Goal: Check status: Check status

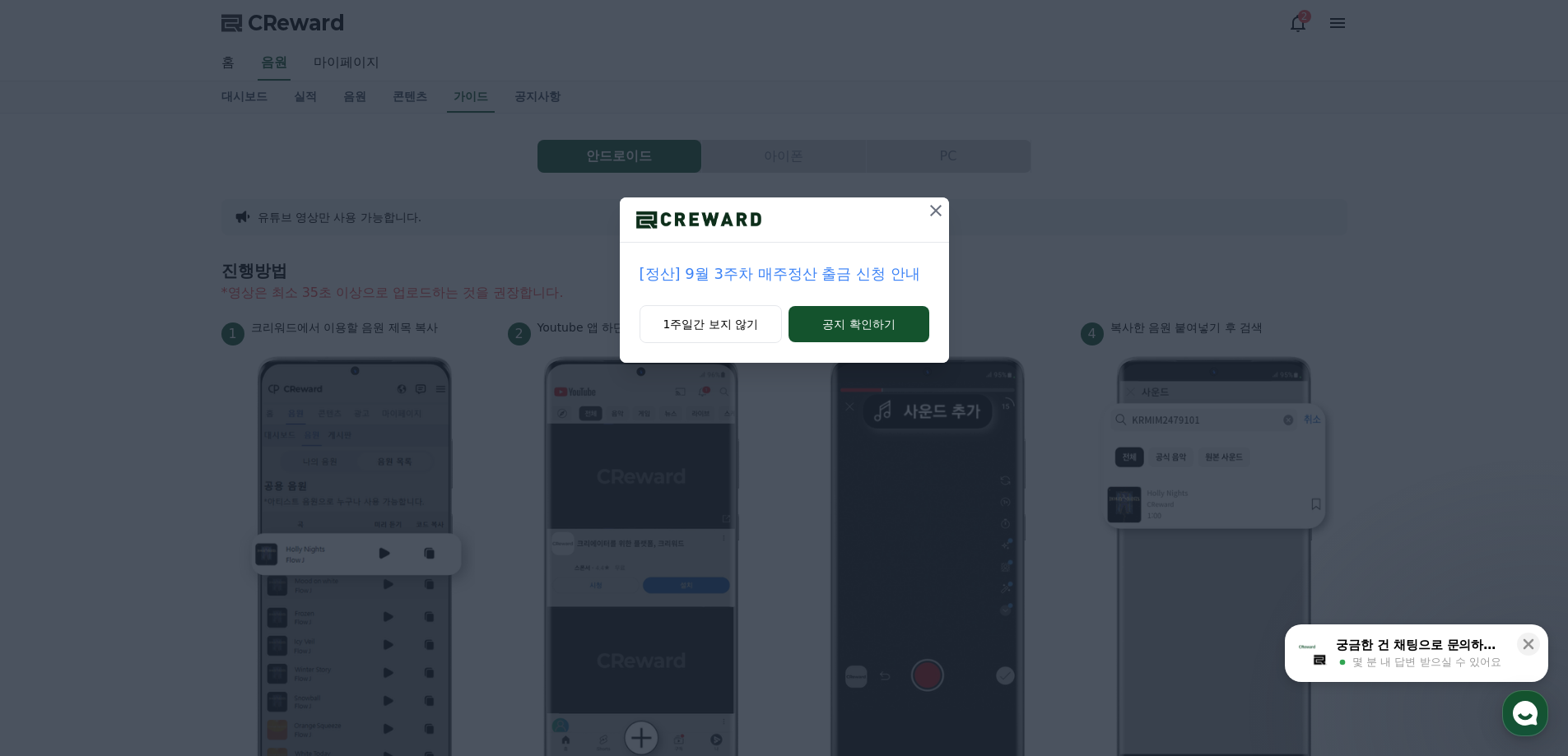
click at [863, 276] on p "[정산] 9월 3주차 매주정산 출금 신청 안내" at bounding box center [785, 274] width 290 height 23
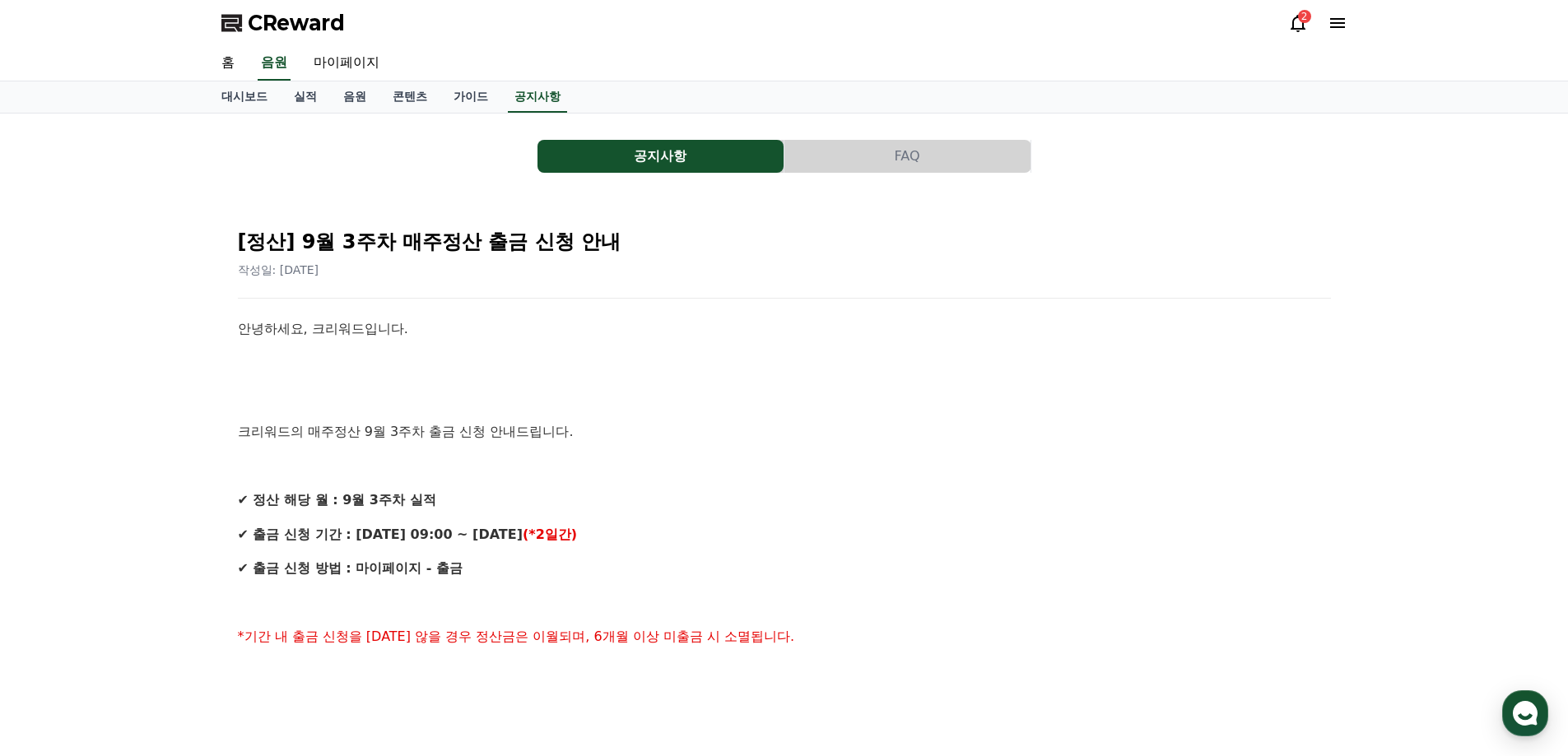
click at [476, 102] on link "가이드" at bounding box center [471, 97] width 61 height 31
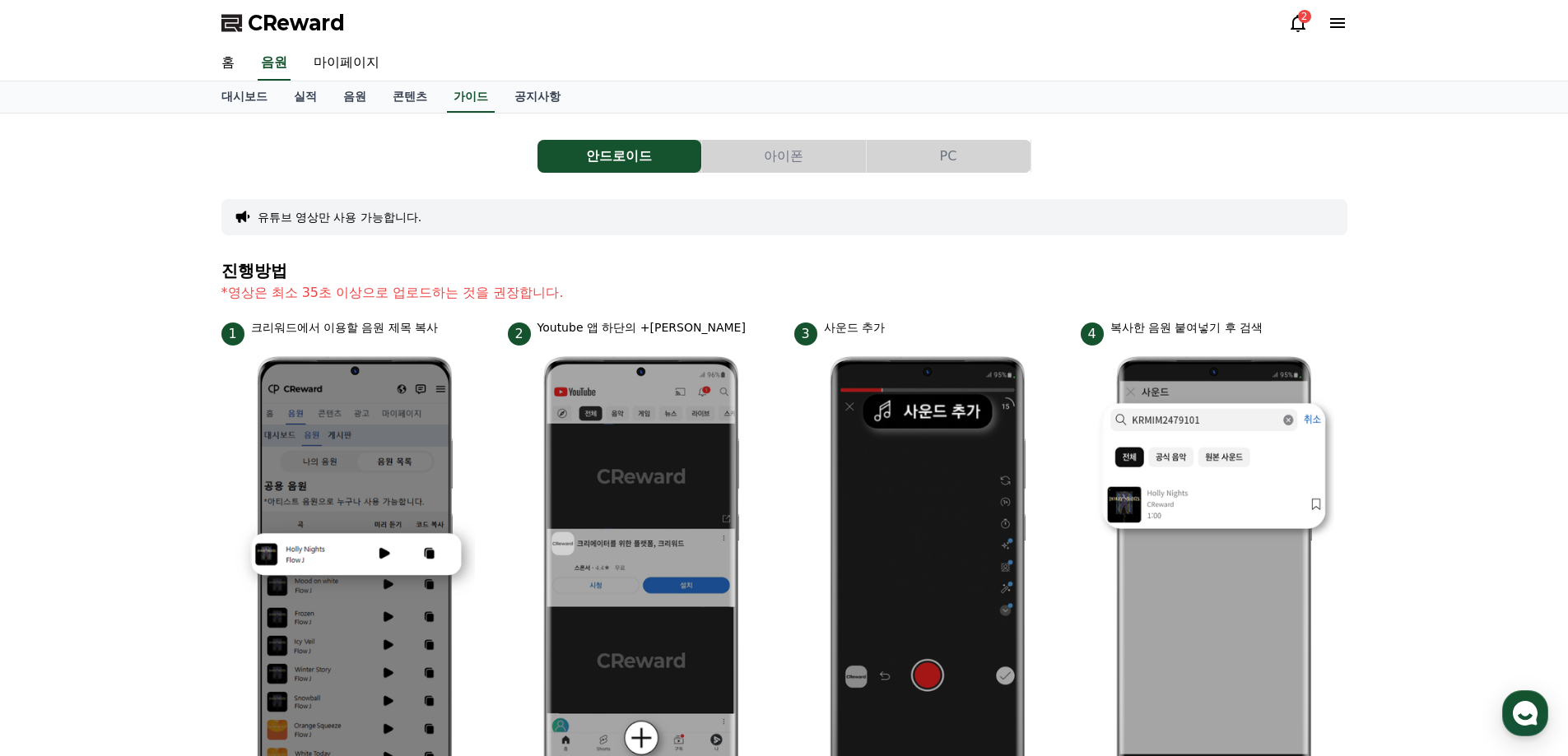
click at [420, 104] on link "콘텐츠" at bounding box center [410, 97] width 61 height 31
click at [357, 109] on link "음원" at bounding box center [354, 97] width 49 height 31
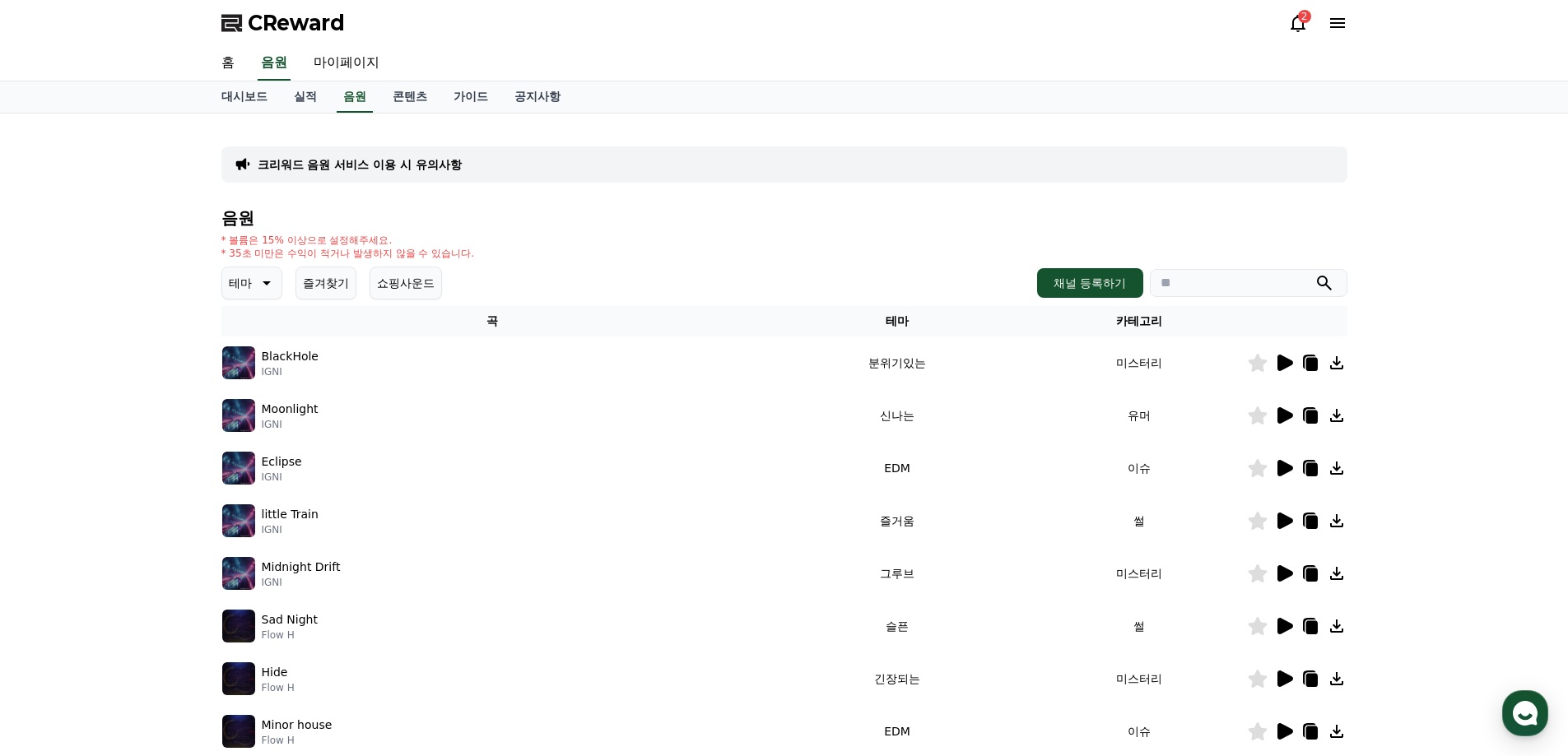
click at [349, 60] on link "마이페이지" at bounding box center [346, 63] width 92 height 35
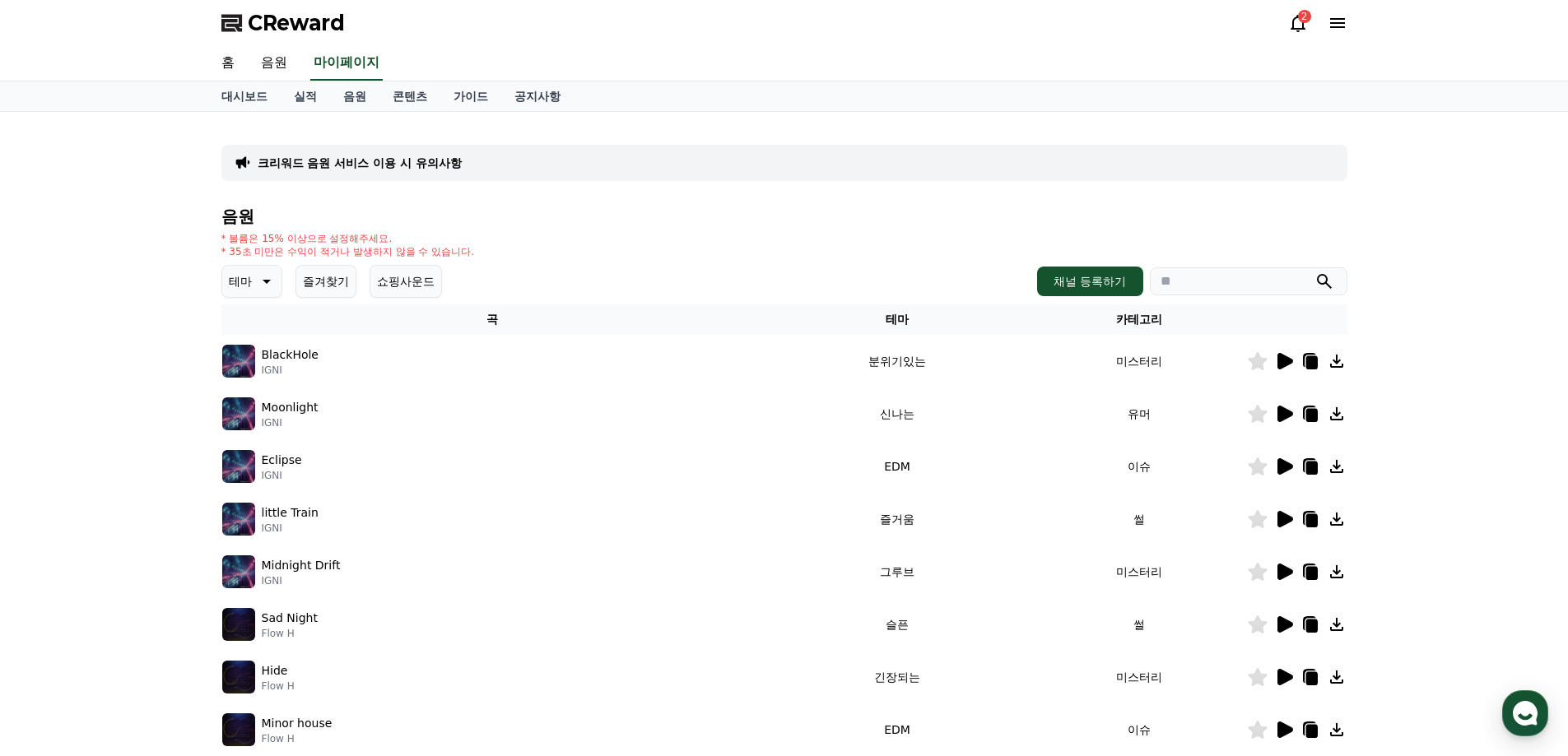
select select "**********"
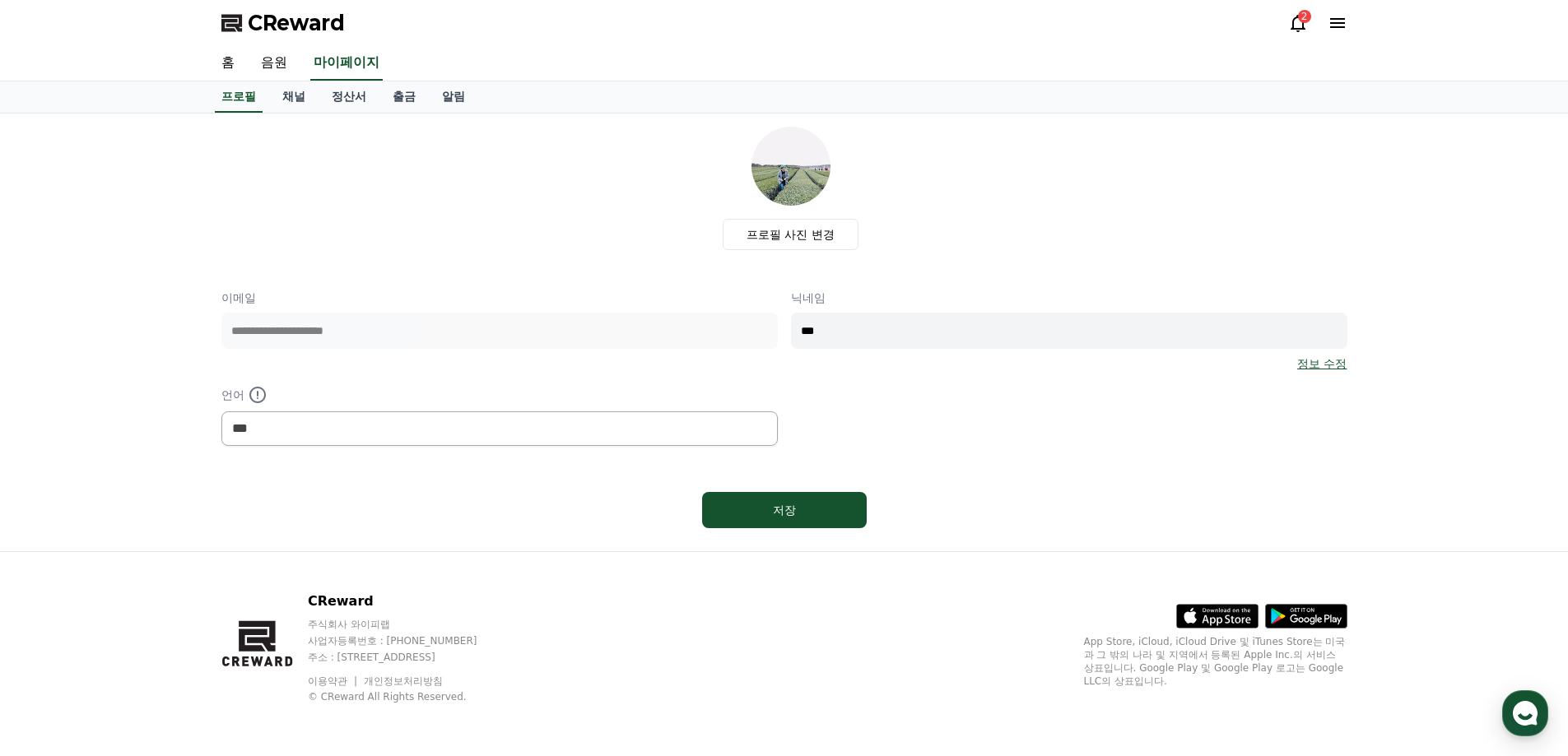
click at [274, 67] on link "음원" at bounding box center [274, 63] width 53 height 35
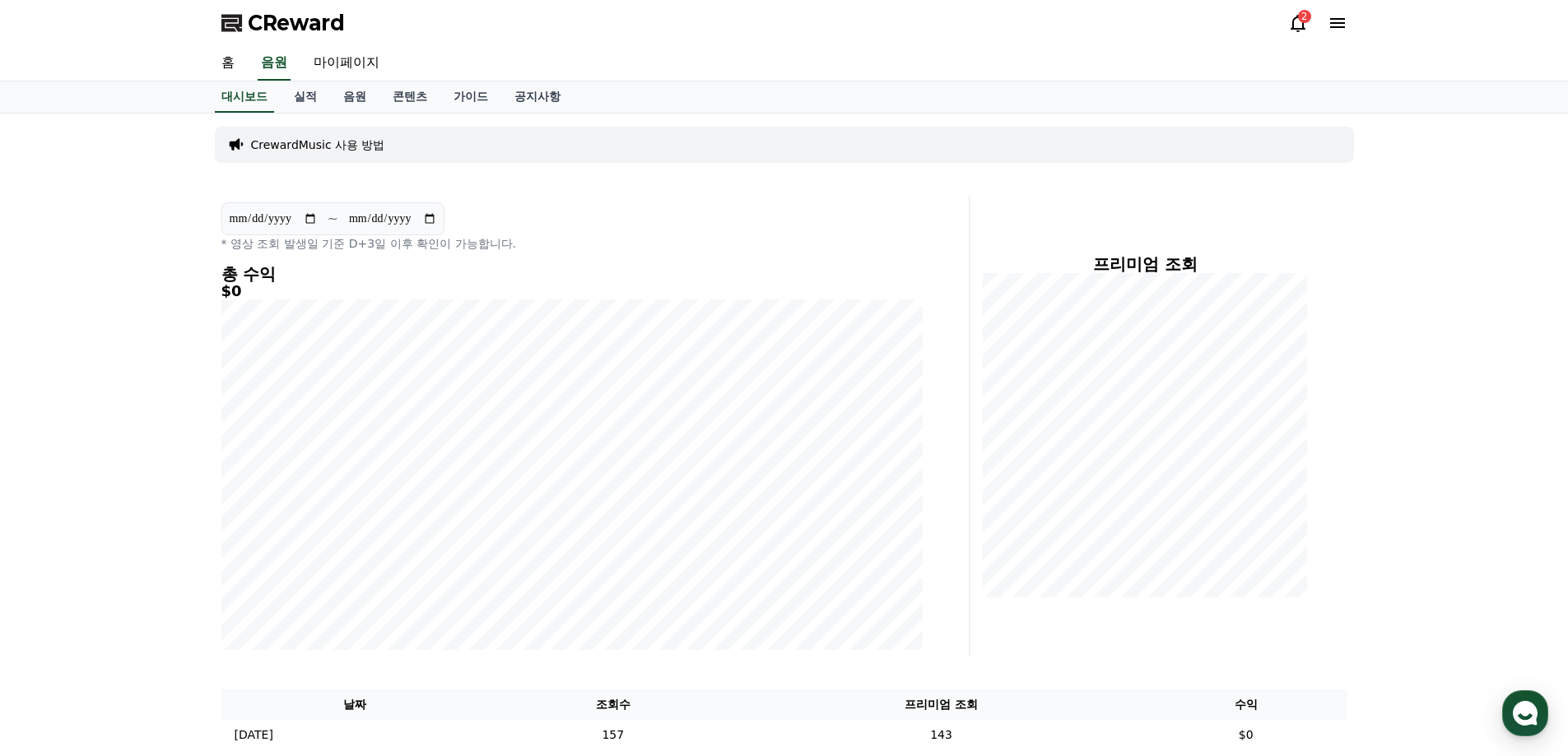
click at [236, 78] on link "홈" at bounding box center [228, 63] width 40 height 35
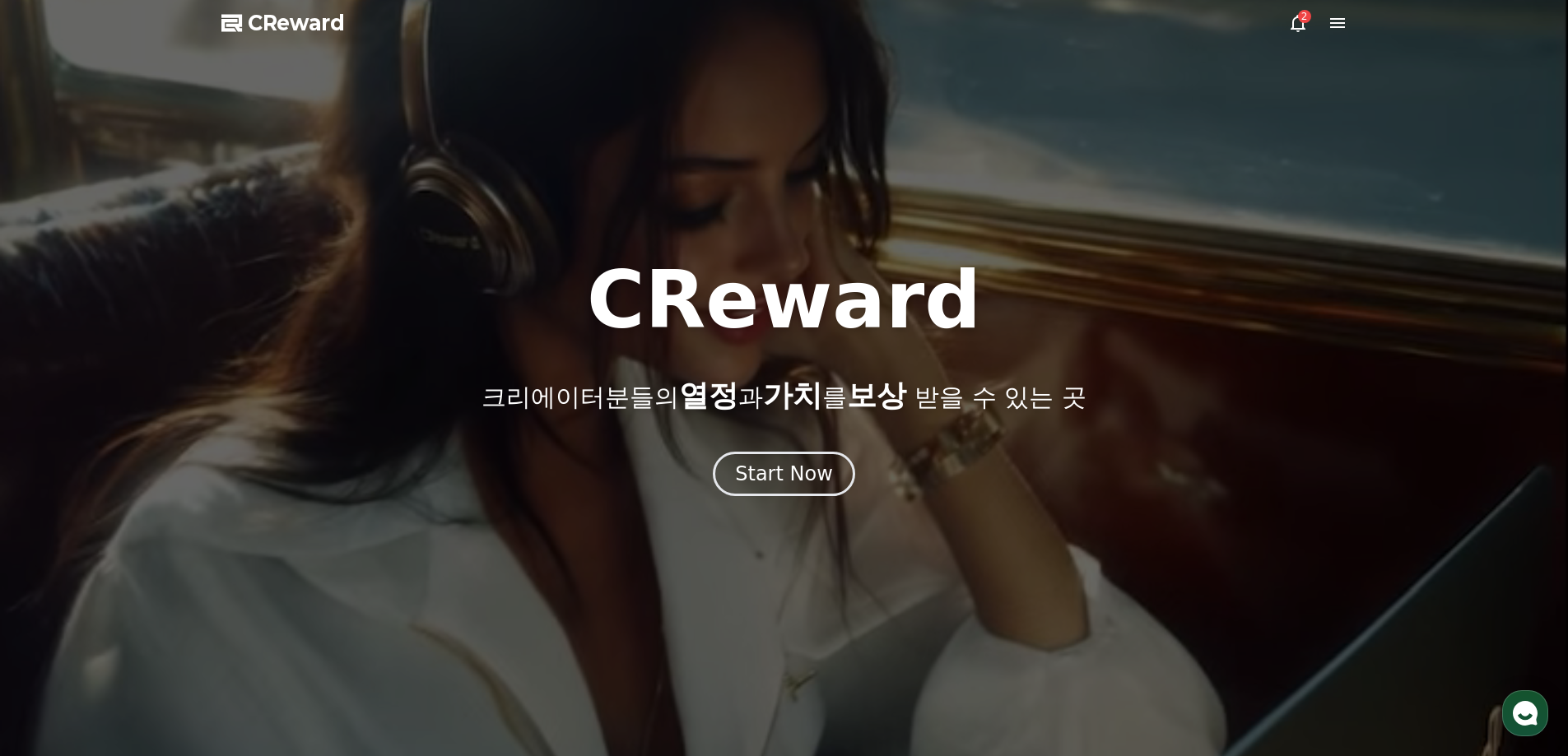
click at [800, 474] on div "Start Now" at bounding box center [783, 474] width 98 height 27
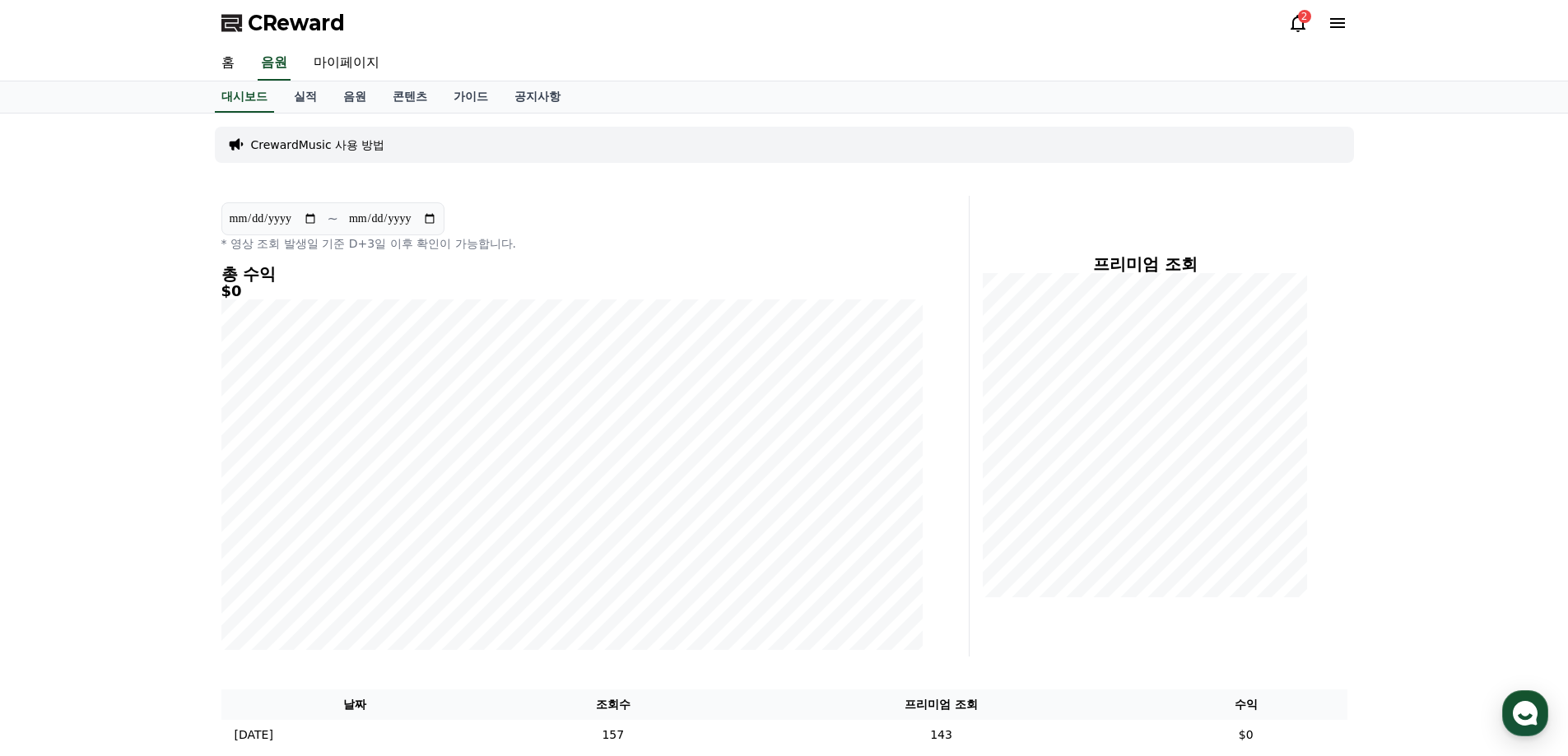
click at [314, 103] on link "실적" at bounding box center [305, 97] width 49 height 31
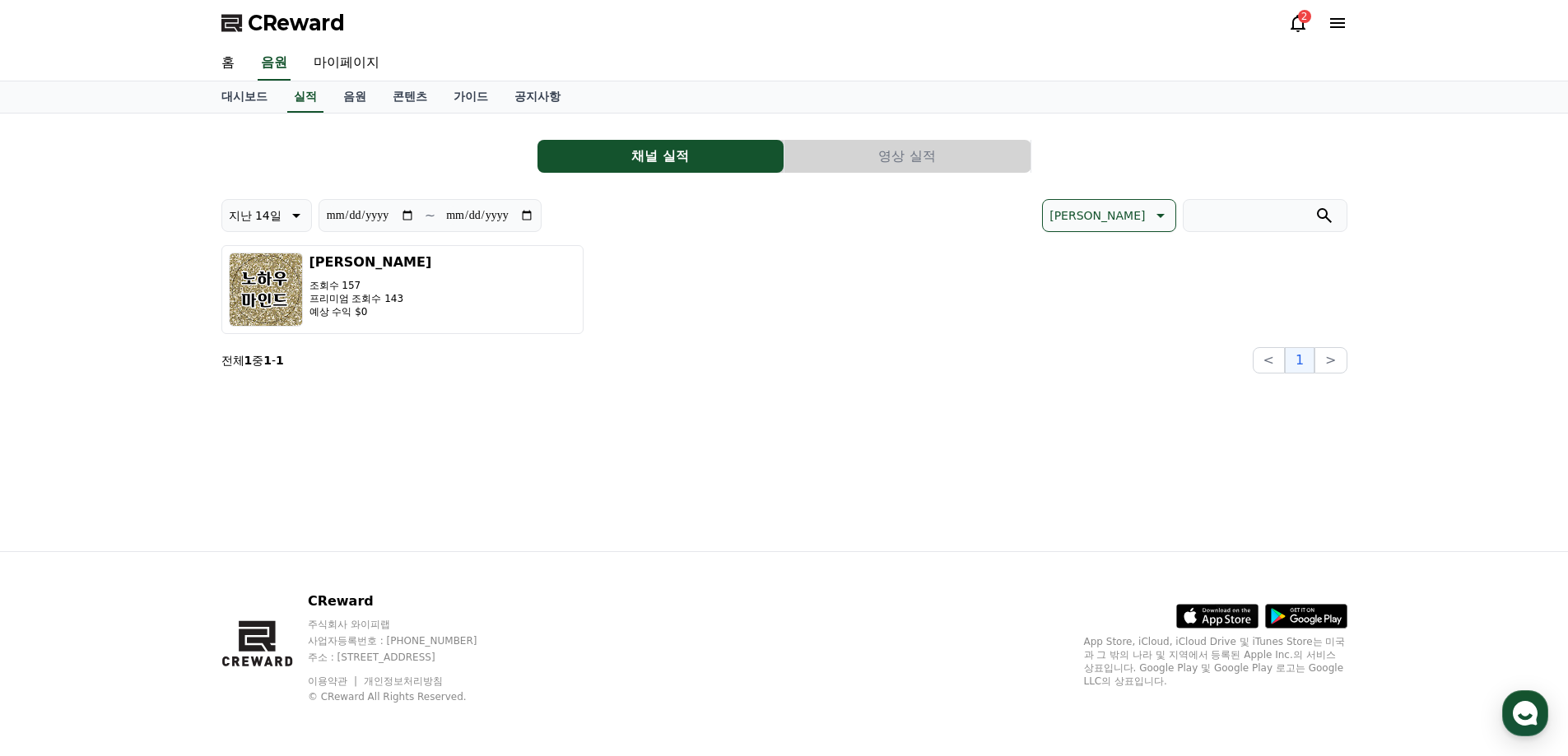
click at [353, 107] on link "음원" at bounding box center [354, 97] width 49 height 31
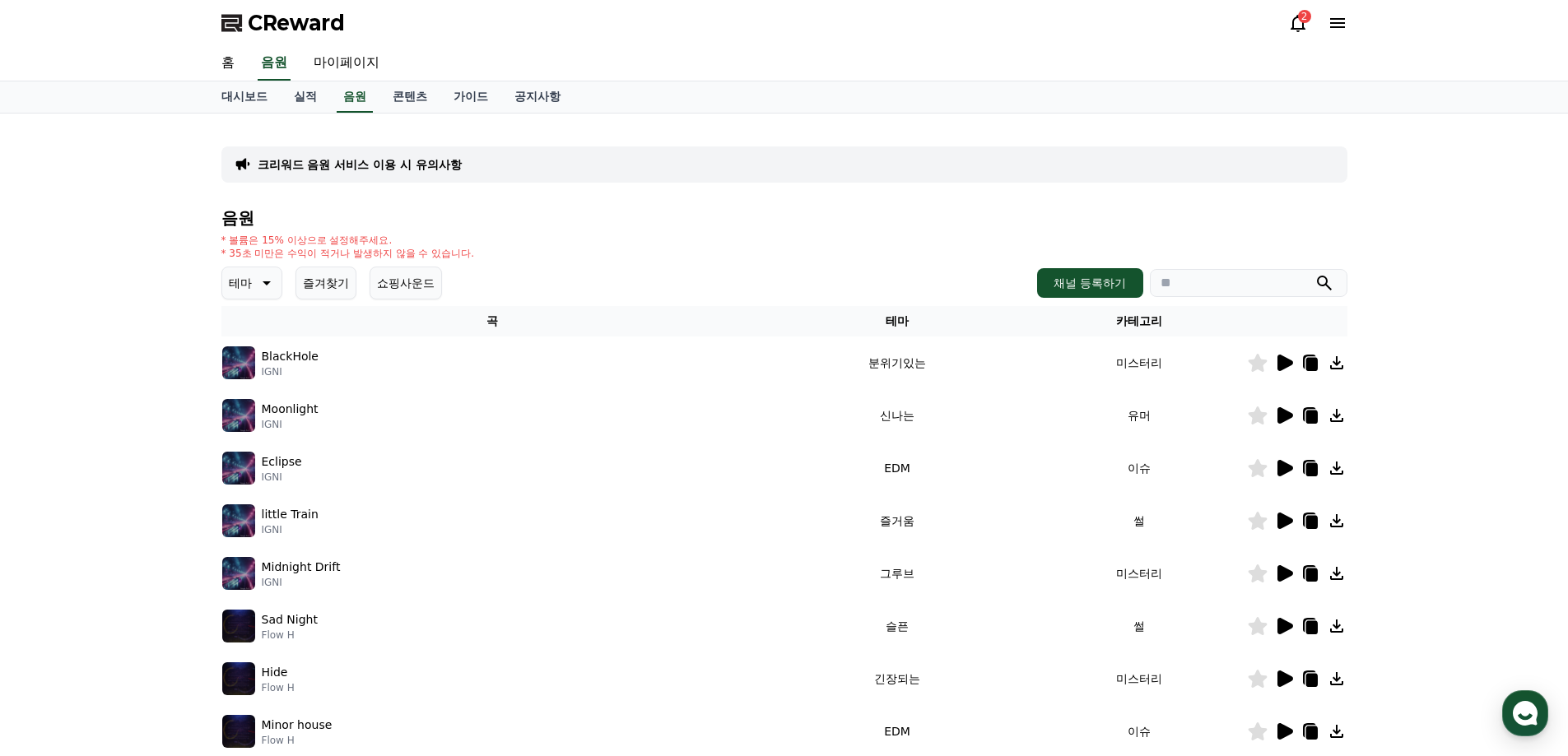
click at [238, 106] on link "대시보드" at bounding box center [244, 97] width 73 height 31
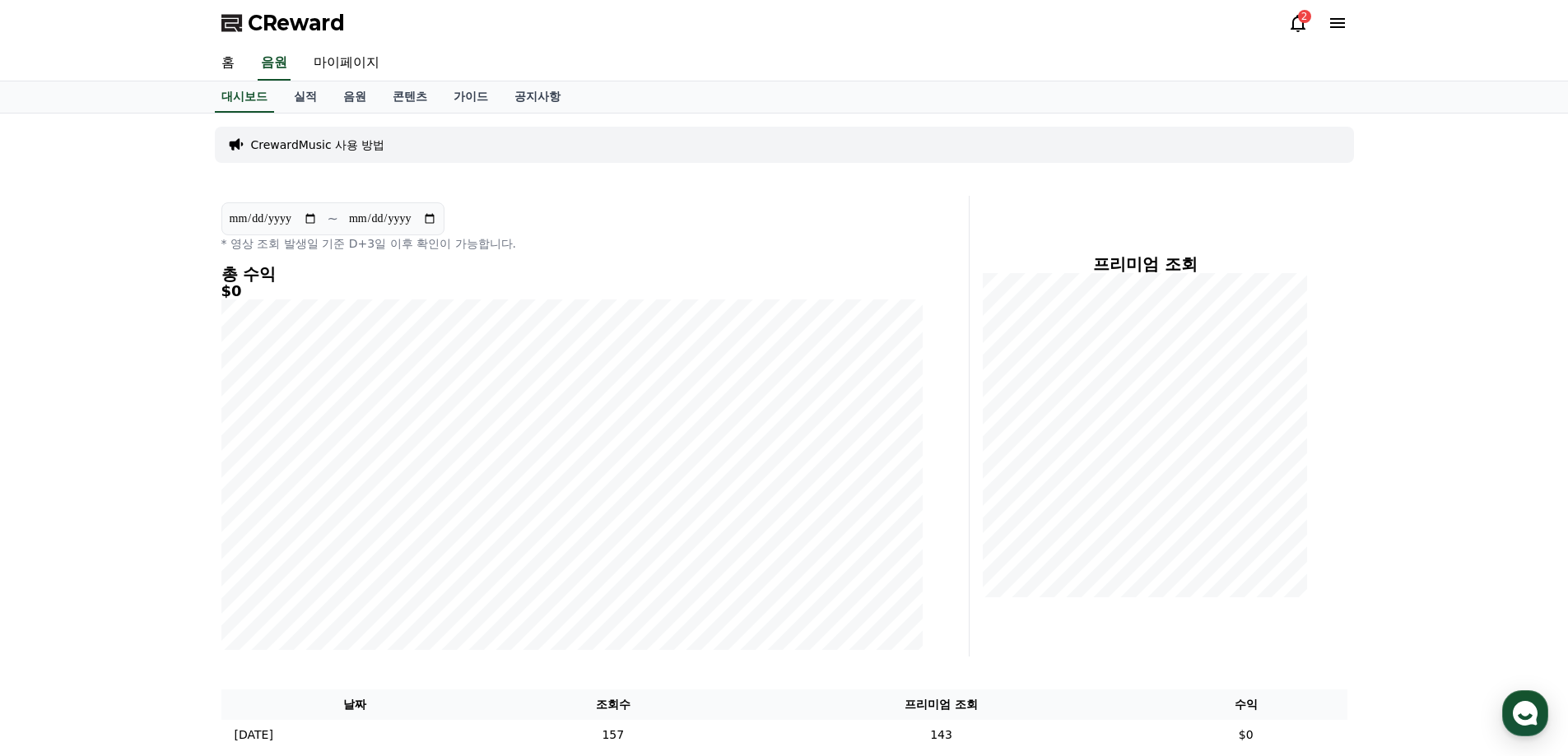
click at [353, 70] on link "마이페이지" at bounding box center [346, 63] width 92 height 35
select select "**********"
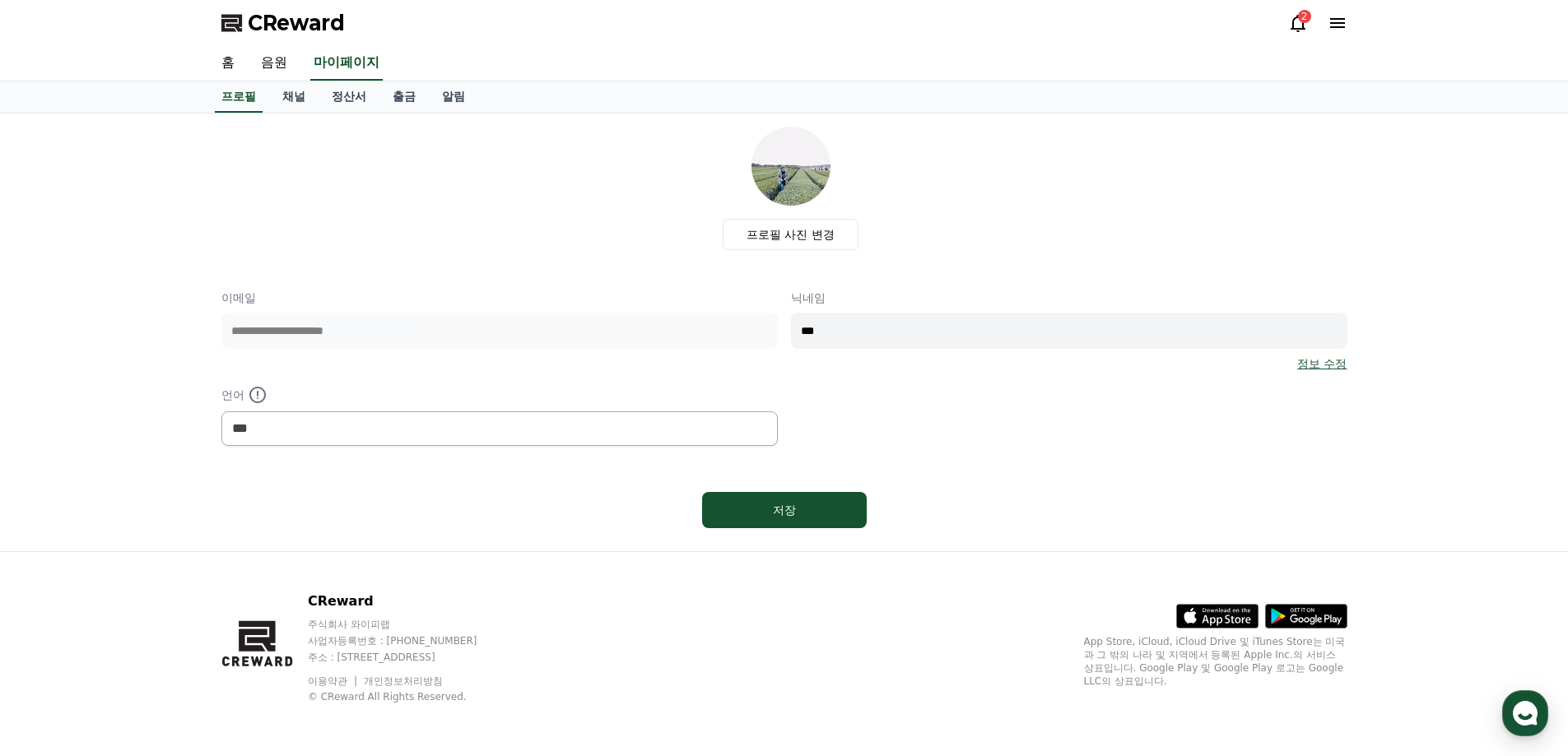
click at [294, 96] on link "채널" at bounding box center [294, 97] width 49 height 31
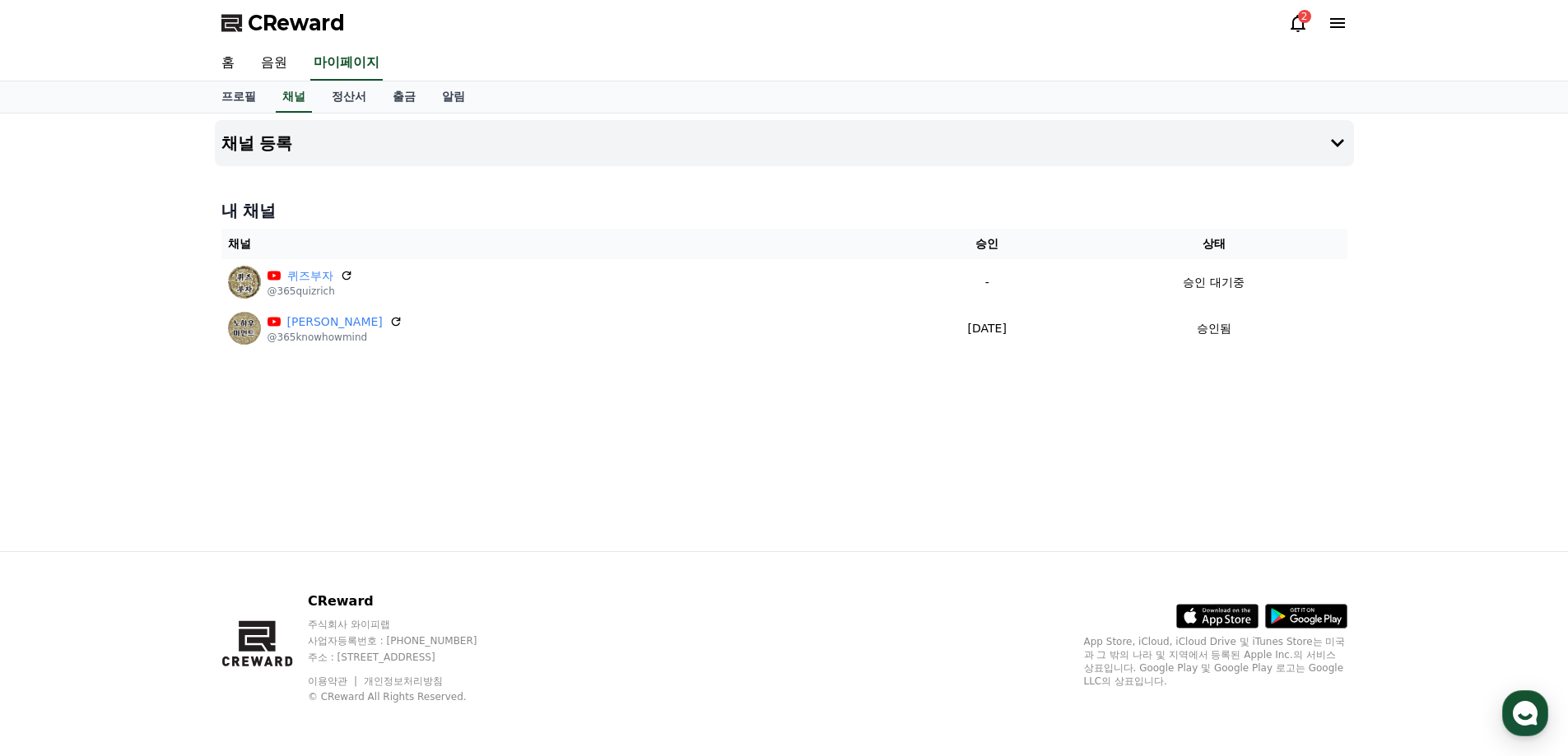
click at [350, 272] on icon at bounding box center [346, 275] width 13 height 13
click at [1166, 283] on div "승인 대기중" at bounding box center [1214, 282] width 254 height 17
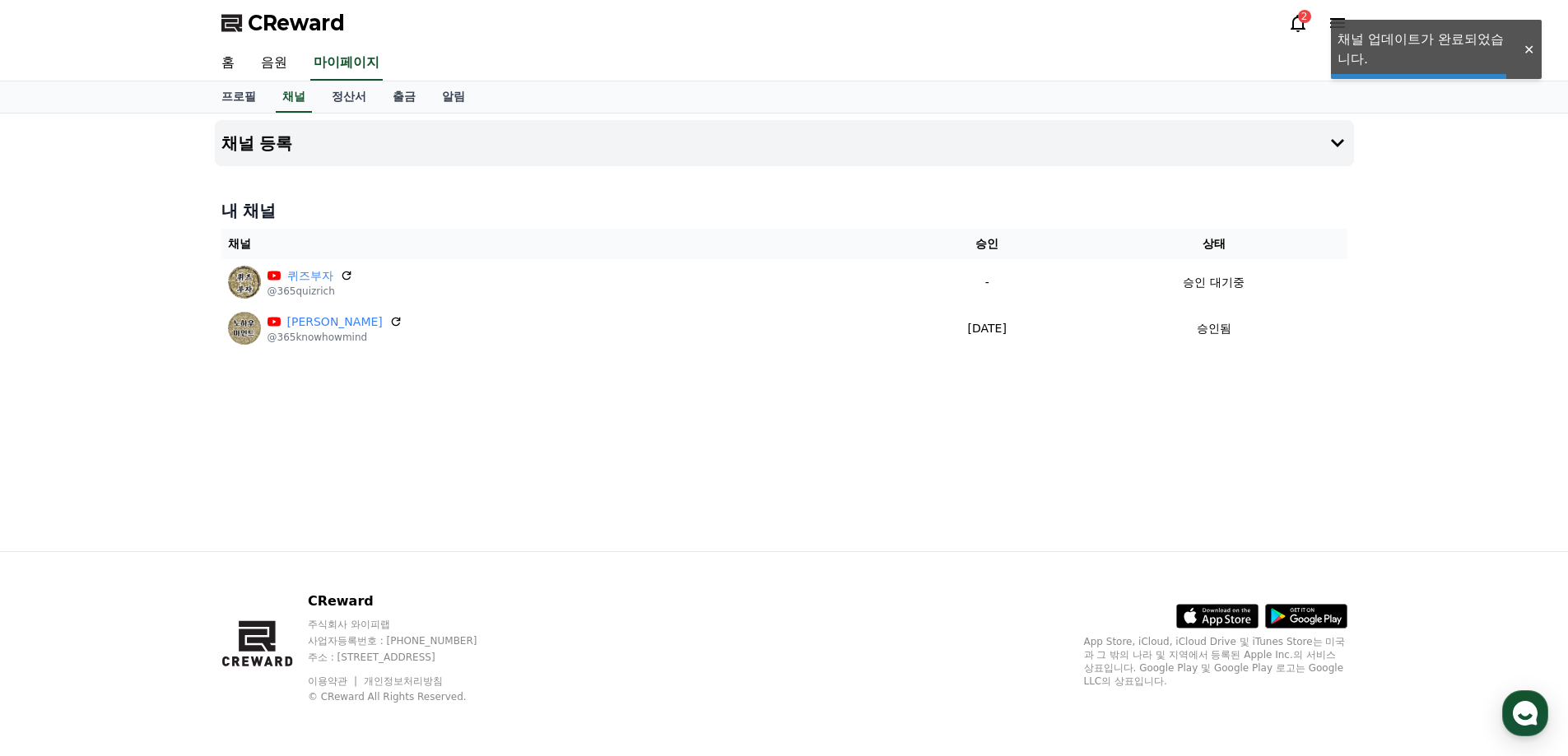
click at [1196, 285] on p "승인 대기중" at bounding box center [1213, 282] width 61 height 17
drag, startPoint x: 1216, startPoint y: 285, endPoint x: 1236, endPoint y: 281, distance: 20.4
click at [1236, 281] on p "승인 대기중" at bounding box center [1213, 282] width 61 height 17
click at [1239, 279] on p "승인 대기중" at bounding box center [1213, 282] width 61 height 17
drag, startPoint x: 1276, startPoint y: 308, endPoint x: 1287, endPoint y: 342, distance: 35.7
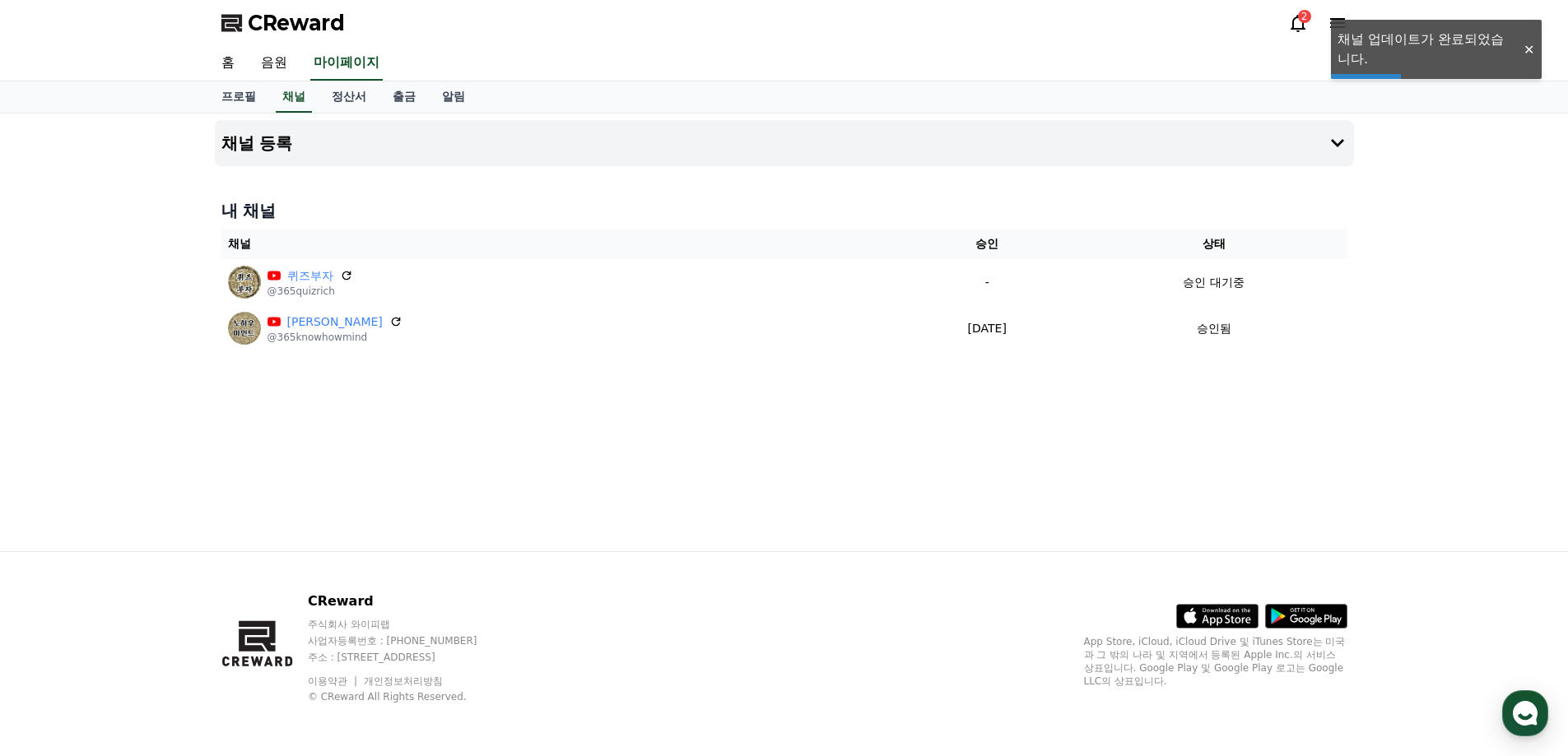
click at [1276, 309] on td "승인됨" at bounding box center [1214, 328] width 267 height 46
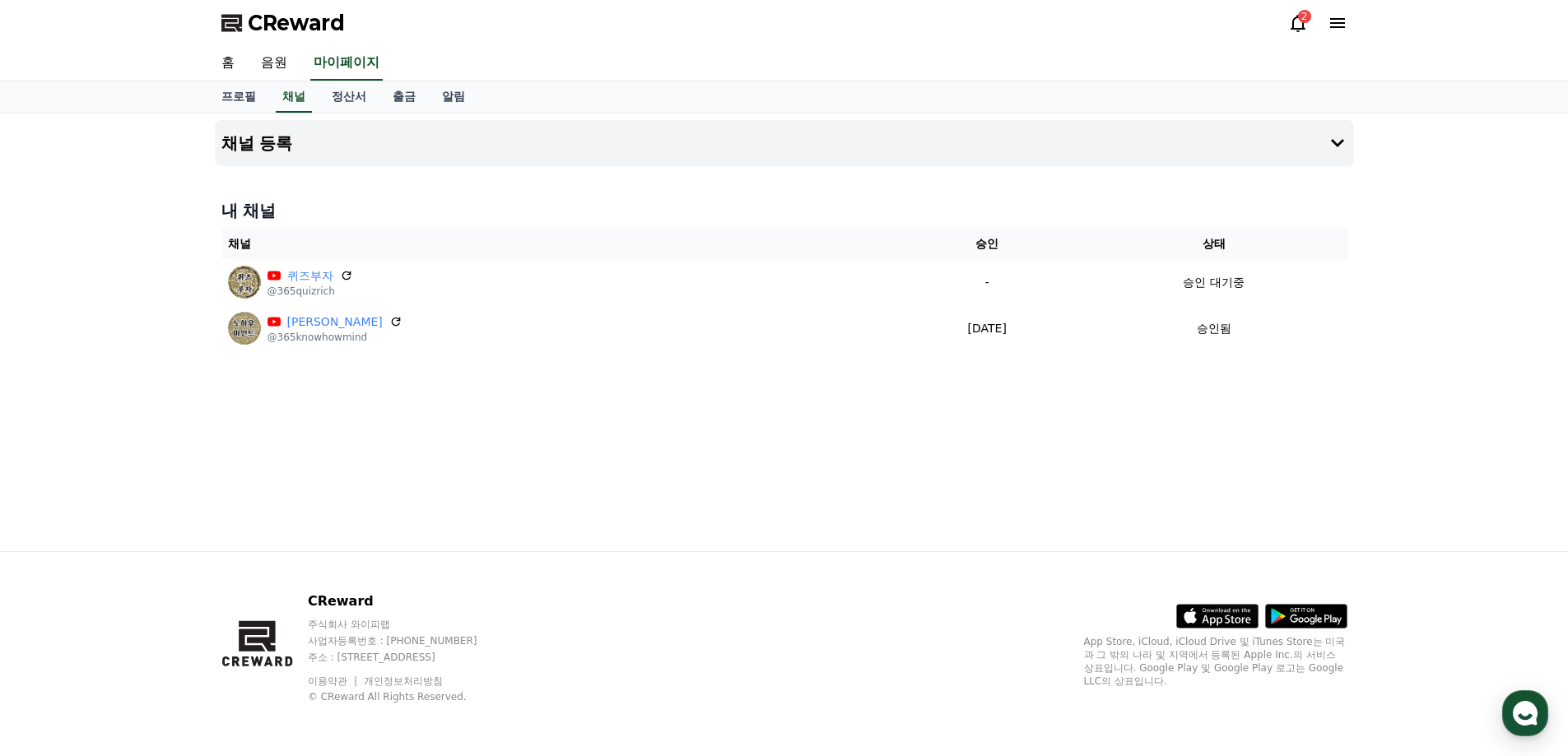
click at [1294, 17] on icon at bounding box center [1298, 22] width 20 height 20
